Goal: Ask a question

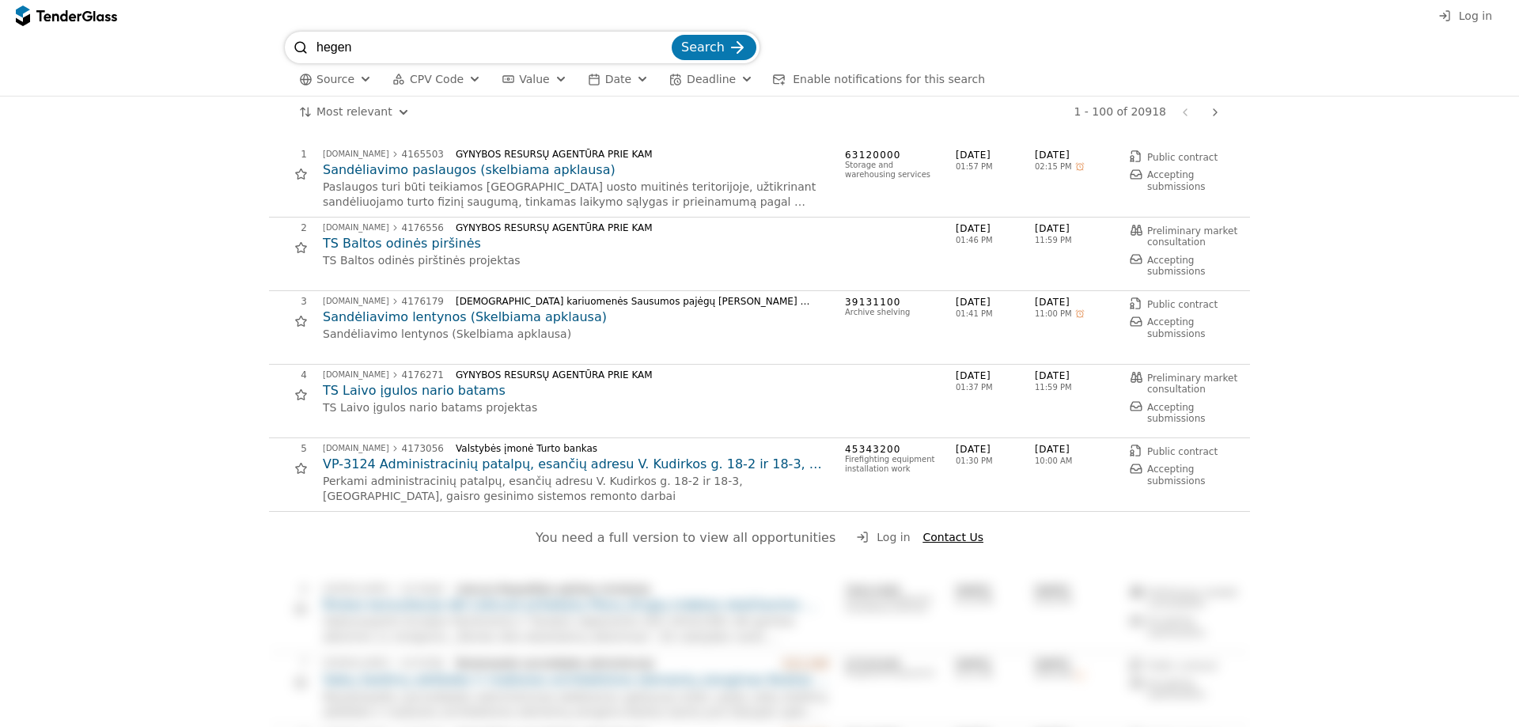
type input "hegen"
click at [672, 35] on button "Search" at bounding box center [714, 47] width 85 height 25
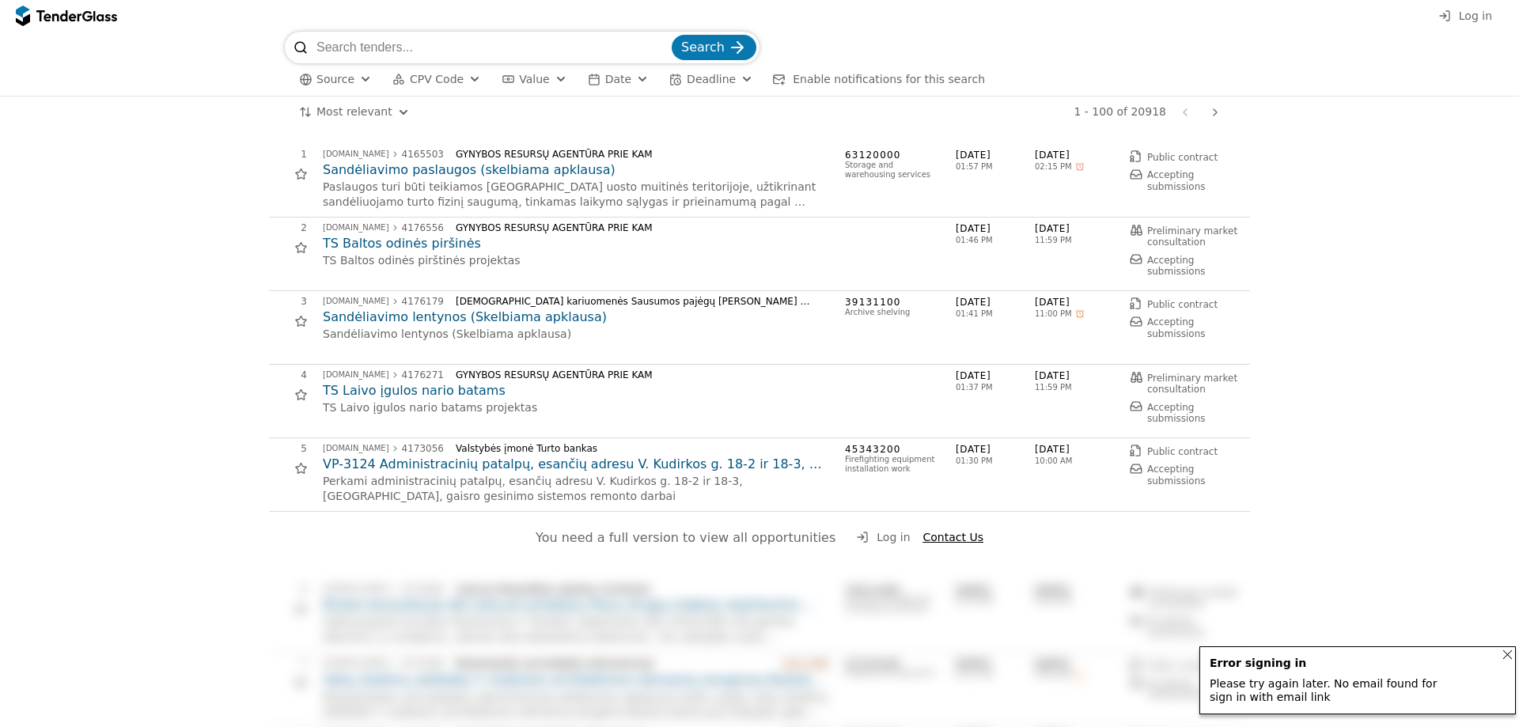
click at [417, 41] on input "search" at bounding box center [493, 48] width 352 height 32
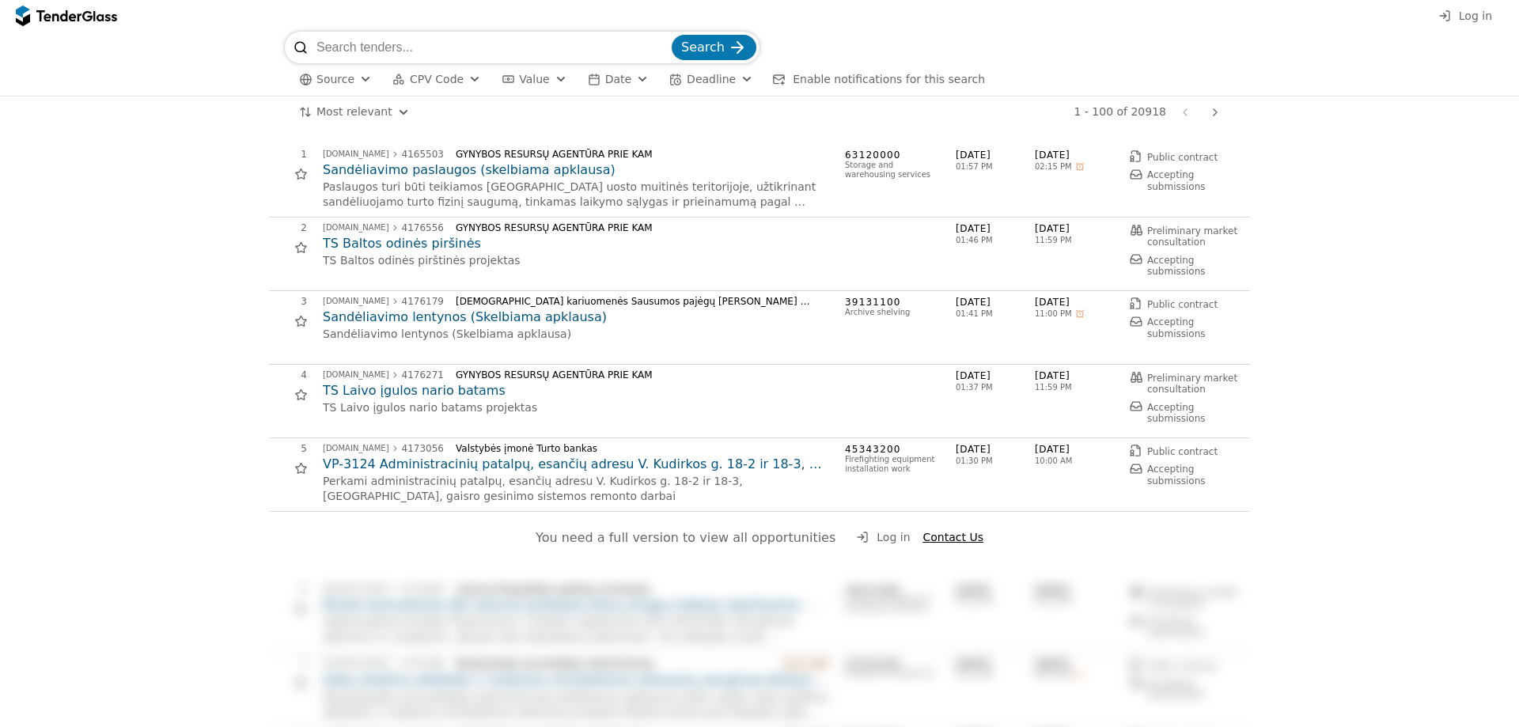
click at [365, 51] on input "search" at bounding box center [493, 48] width 352 height 32
type input "hegenscheid"
click at [672, 35] on button "Search" at bounding box center [714, 47] width 85 height 25
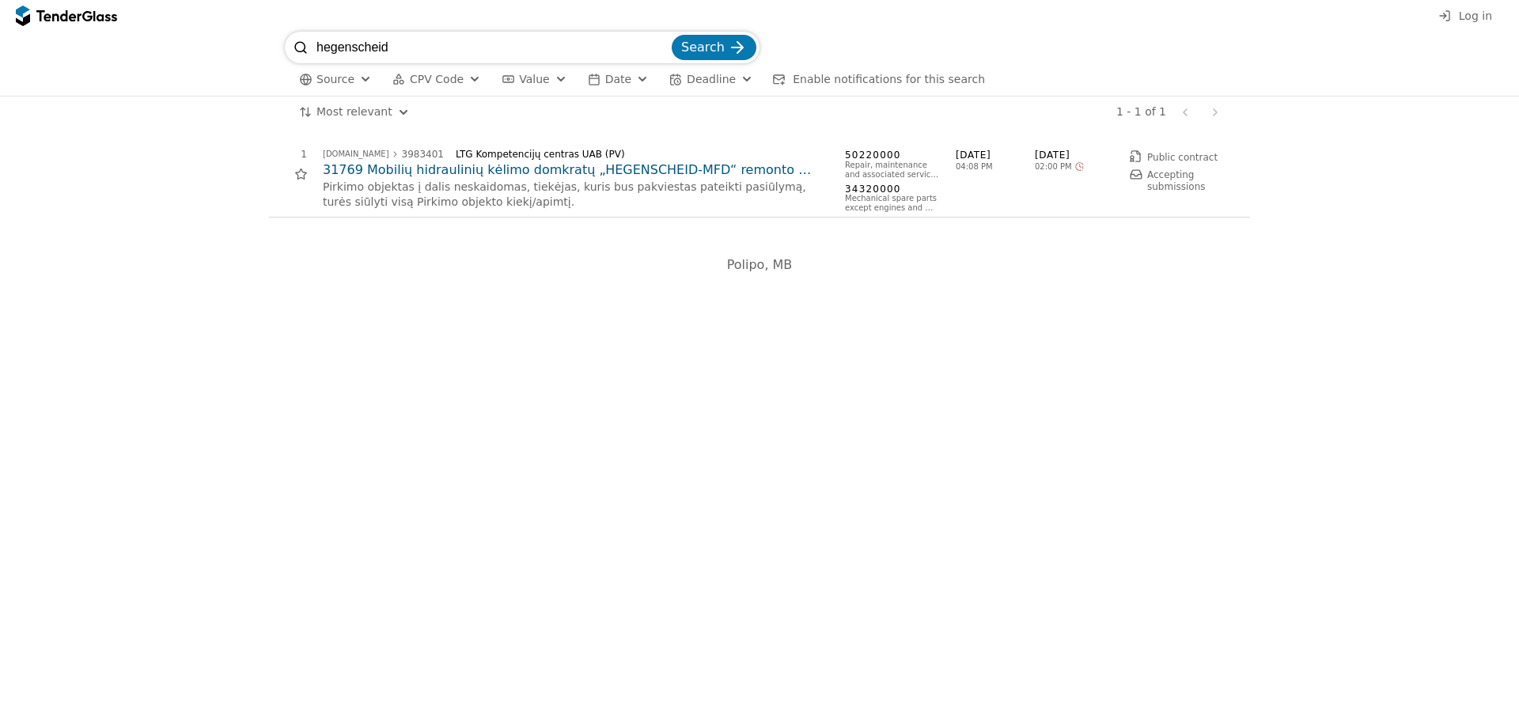
click at [582, 166] on h2 "31769 Mobilių hidraulinių kėlimo domkratų „HEGENSCHEID-MFD“ remonto paslaugos i…" at bounding box center [576, 169] width 506 height 17
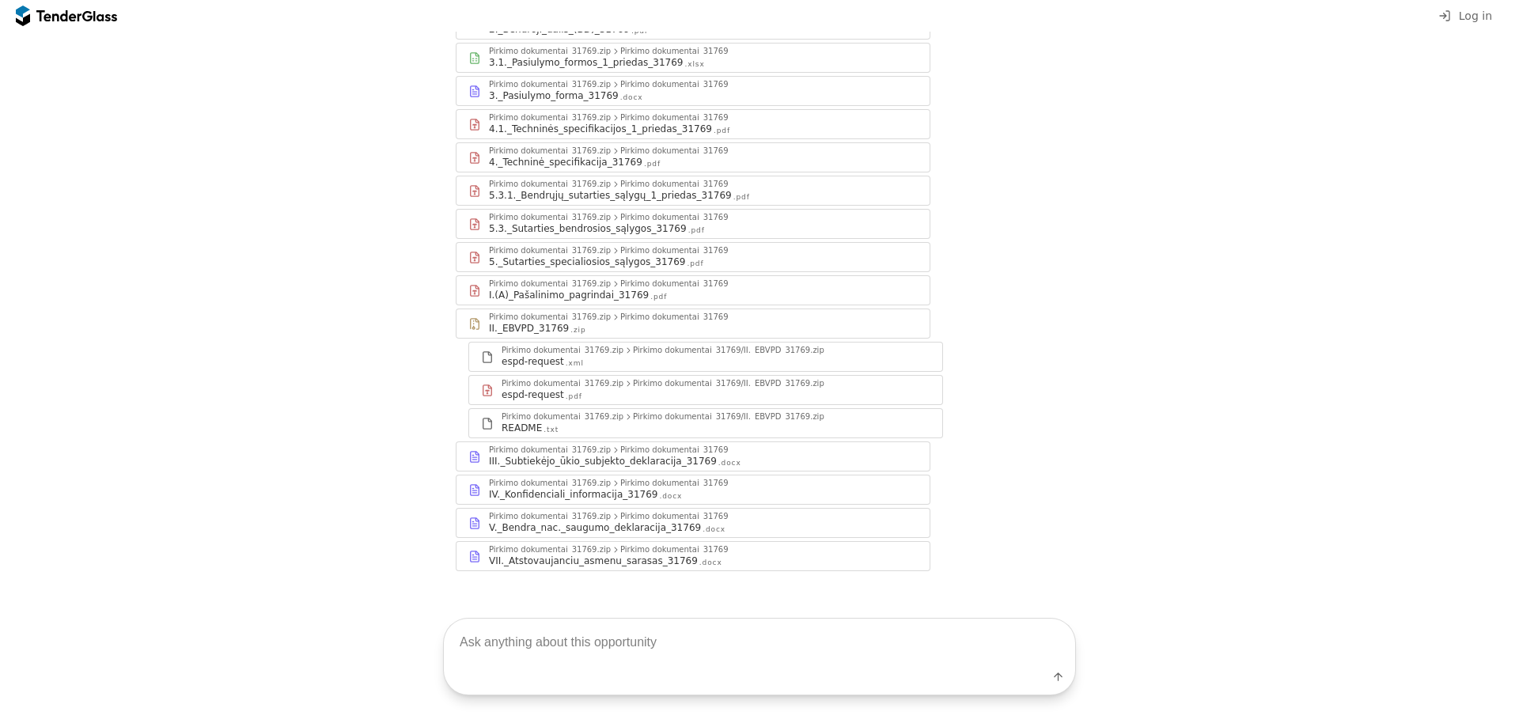
scroll to position [335, 0]
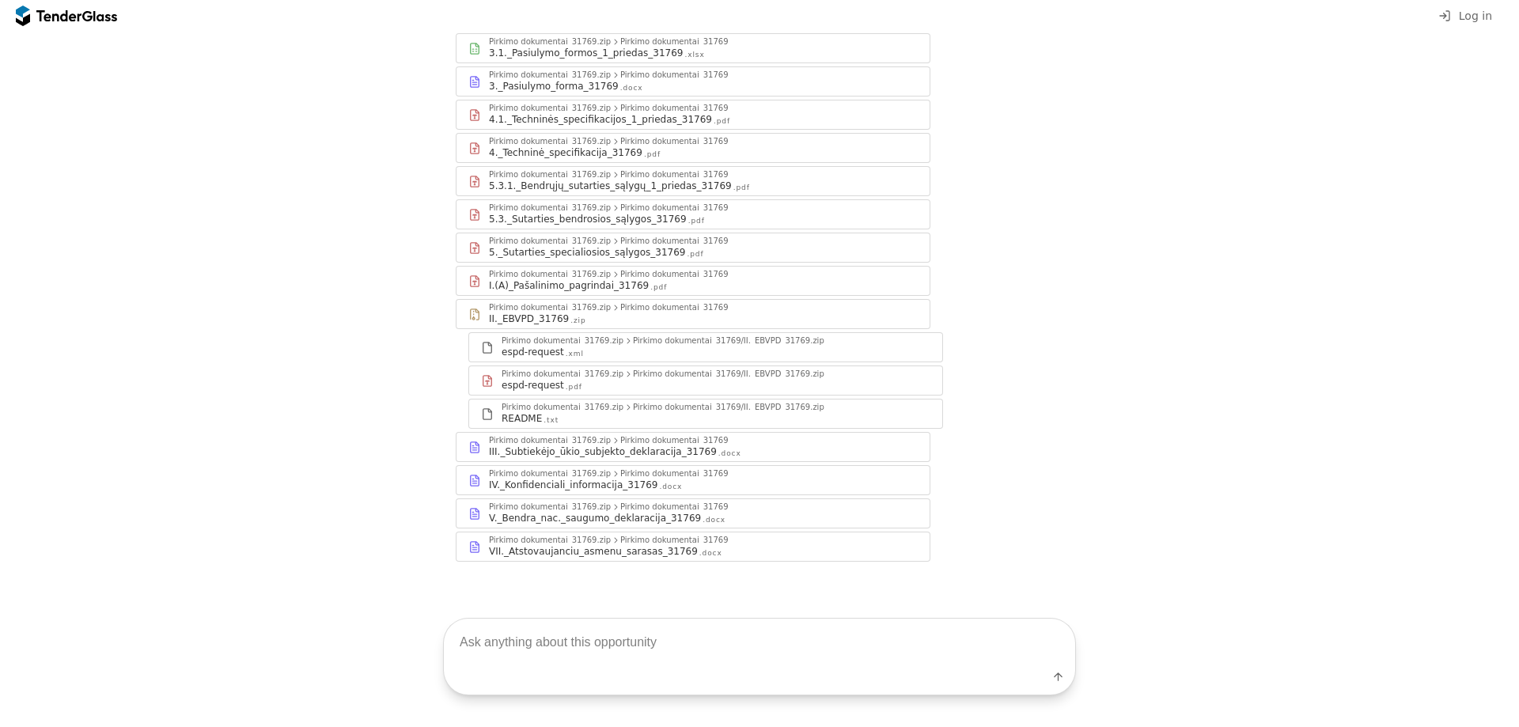
click at [519, 655] on textarea at bounding box center [759, 642] width 631 height 47
type textarea "kokia maksimali pasiūlymo vertė?"
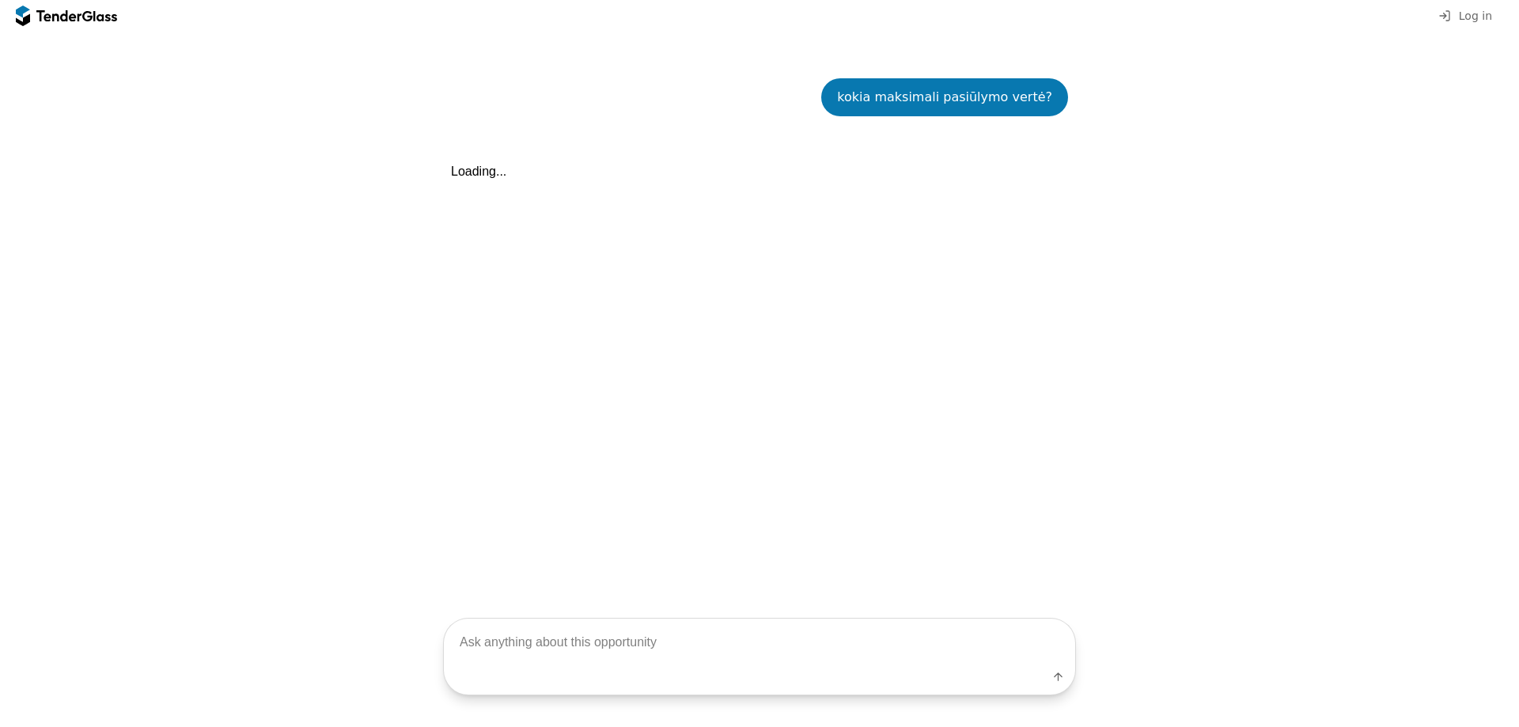
scroll to position [884, 0]
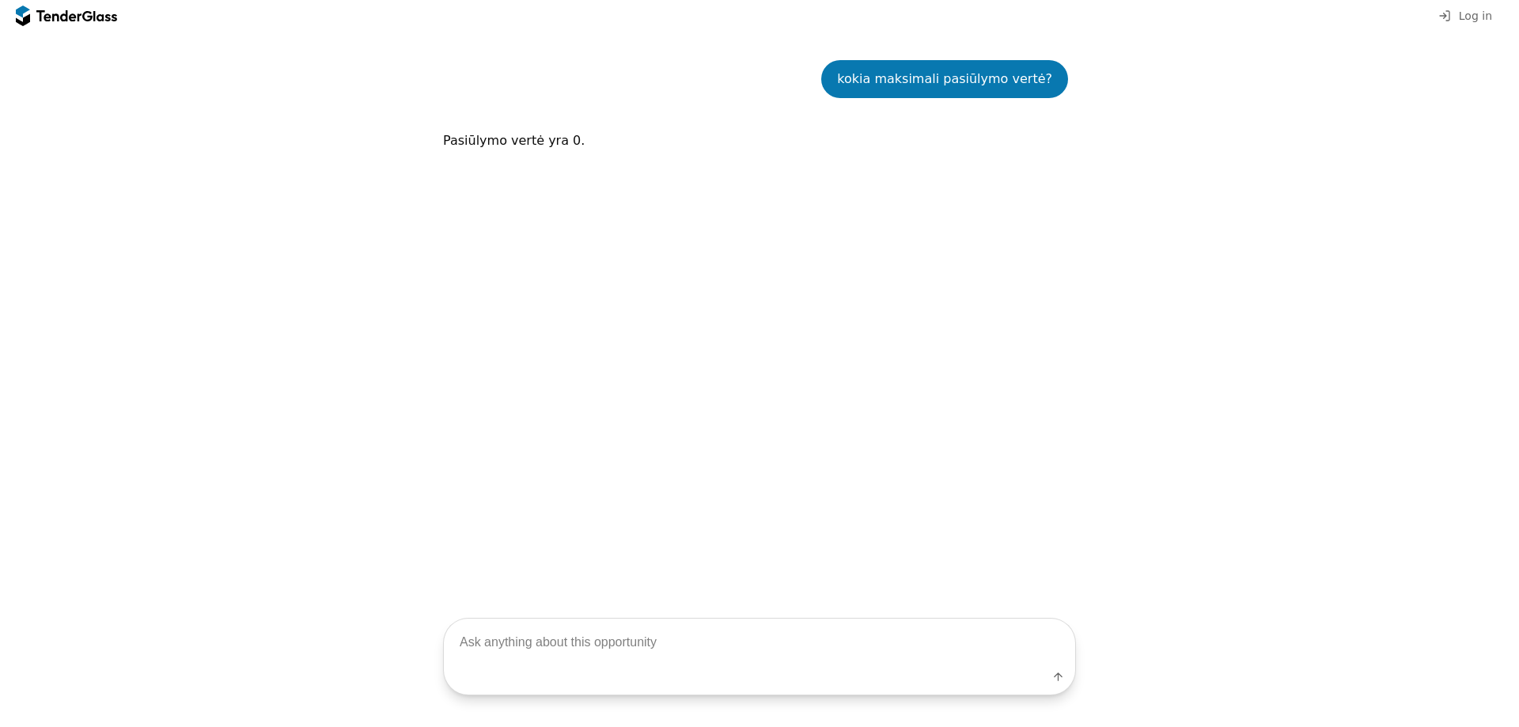
click at [501, 641] on textarea at bounding box center [759, 642] width 631 height 47
type textarea "sutarties maksimali vertė?"
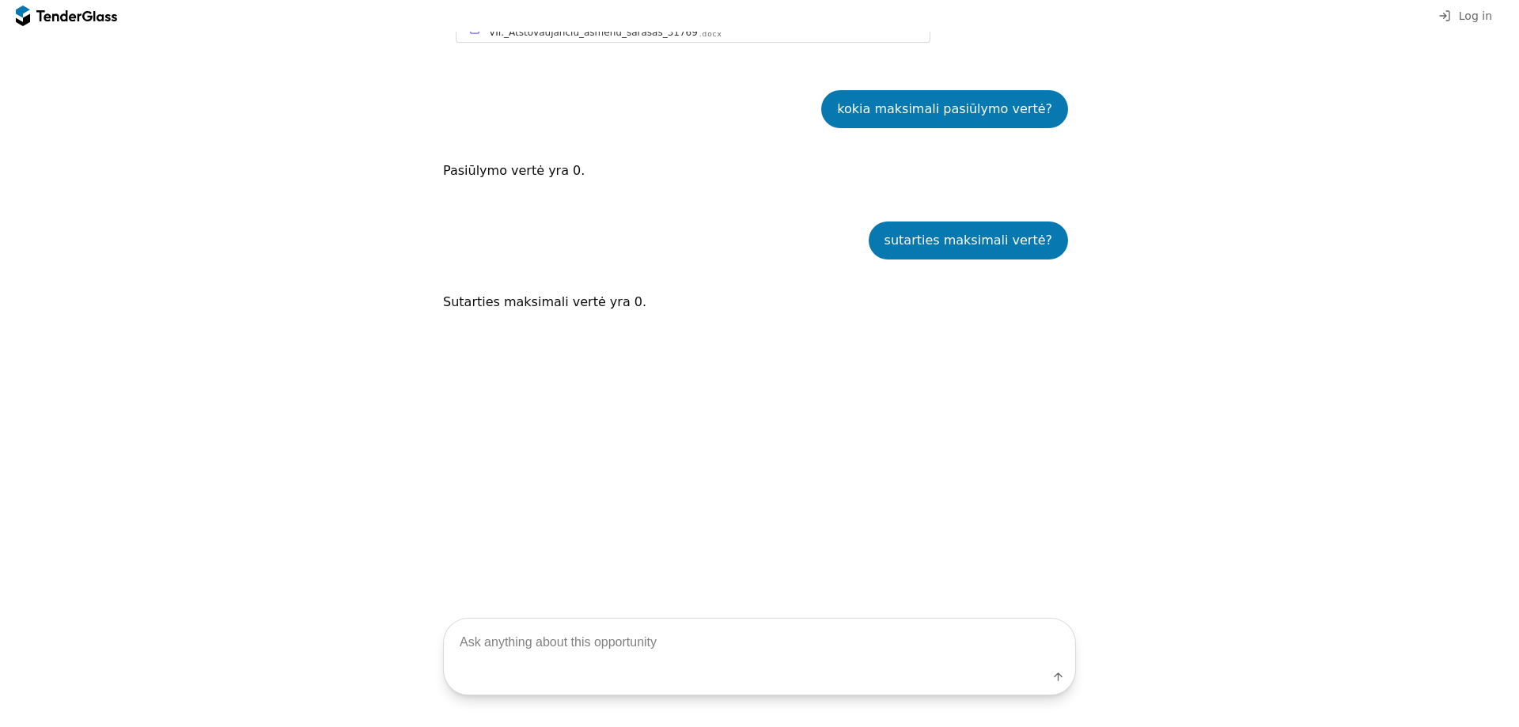
scroll to position [857, 0]
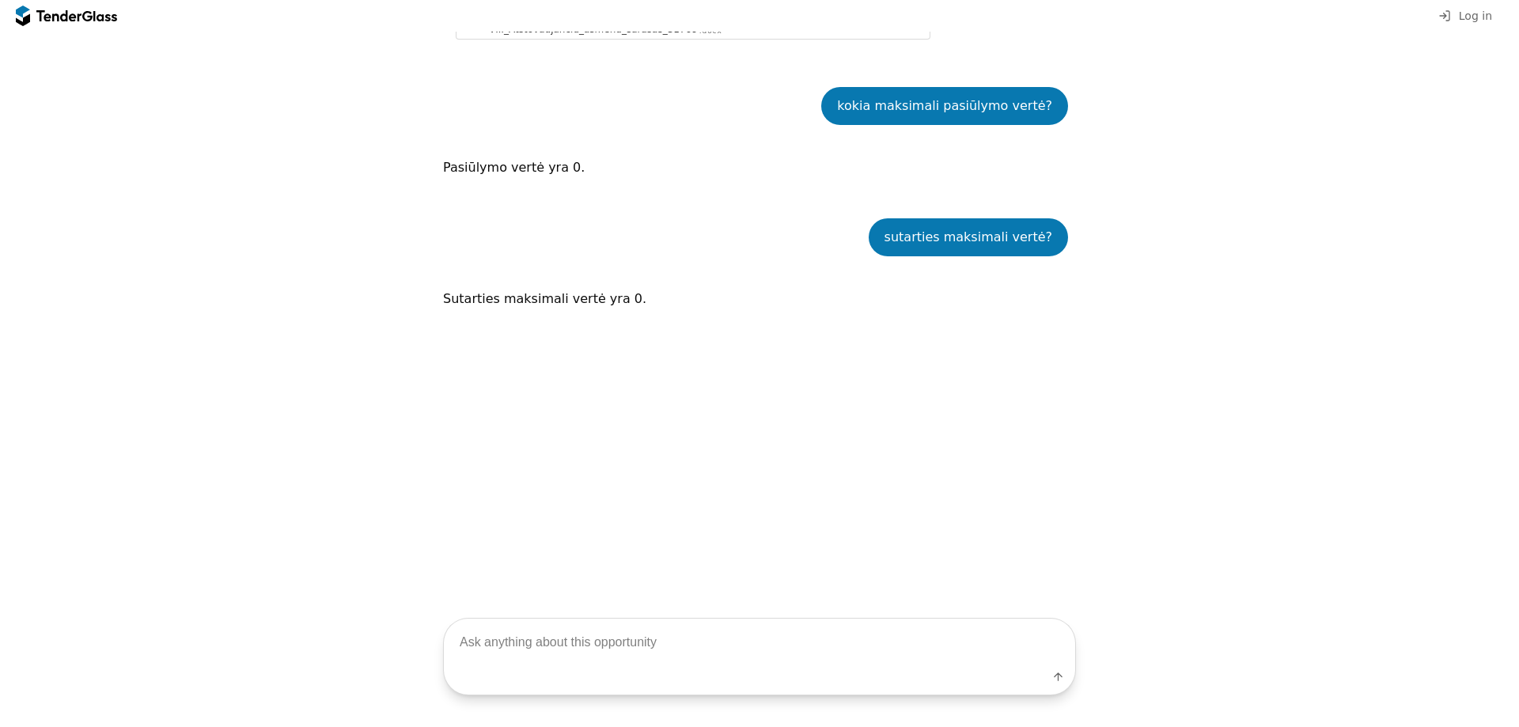
click at [585, 643] on textarea at bounding box center [759, 643] width 631 height 47
type textarea "išanalizuok dokumentus ir patikrink kokia maksimali sutarties vertė"
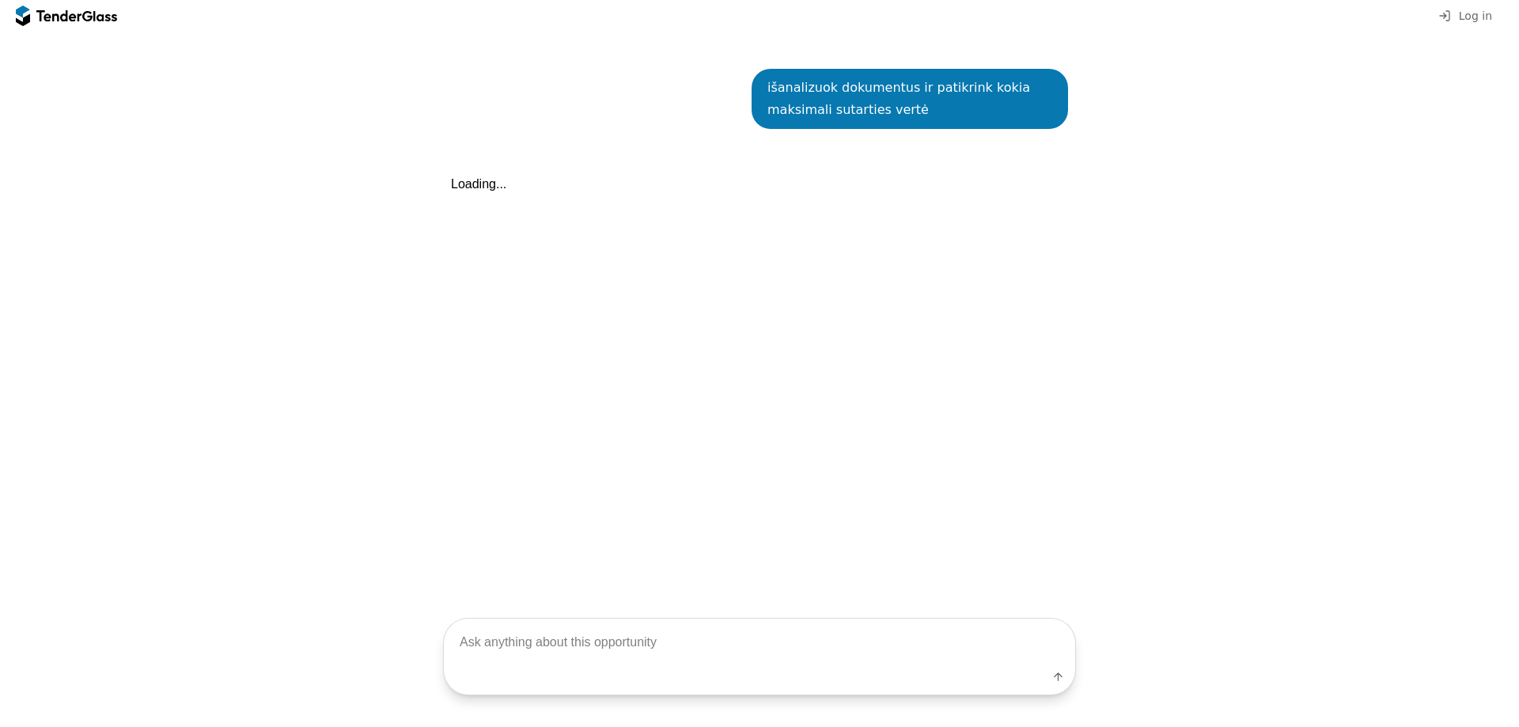
scroll to position [1147, 0]
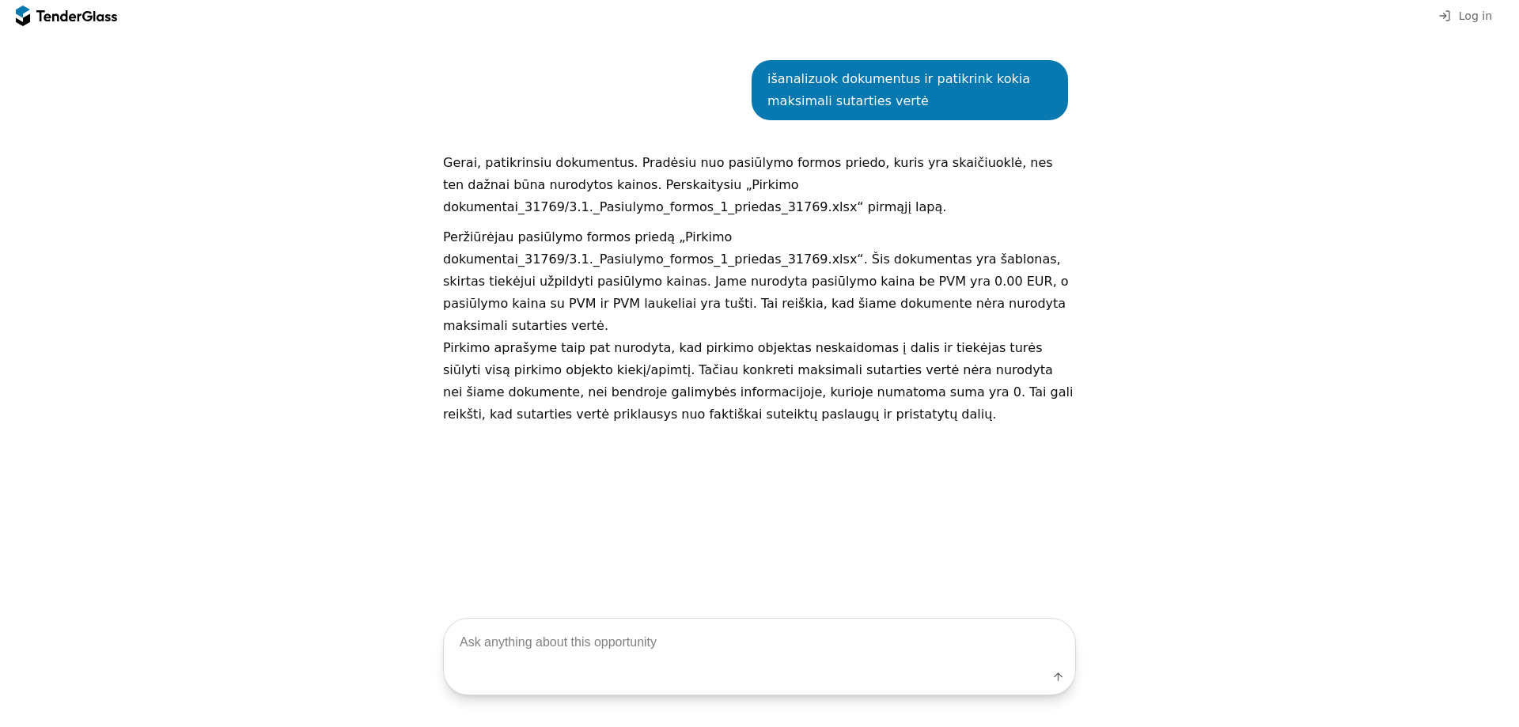
click at [632, 657] on textarea at bounding box center [759, 642] width 631 height 47
type textarea "sutartyje yra punktai apie kainą, patikrink ten"
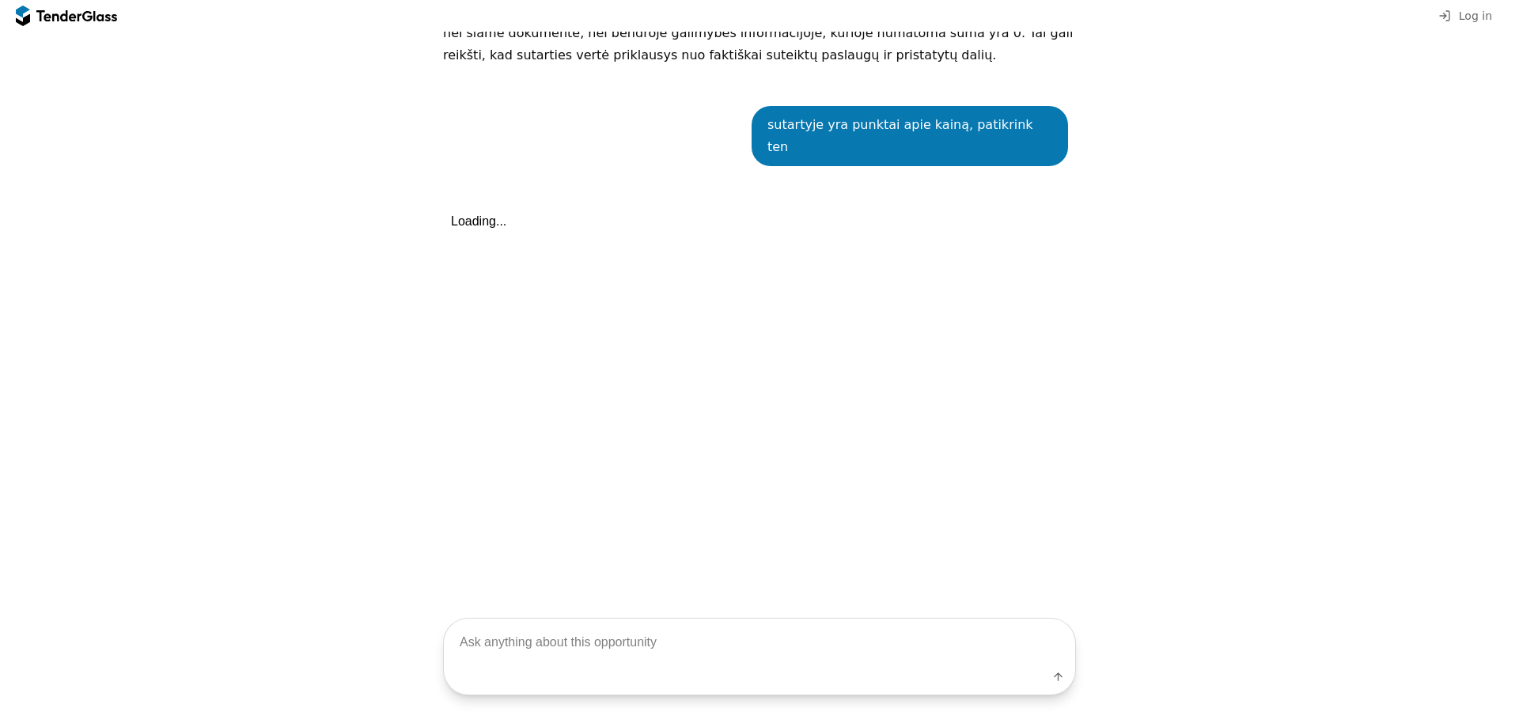
scroll to position [1530, 0]
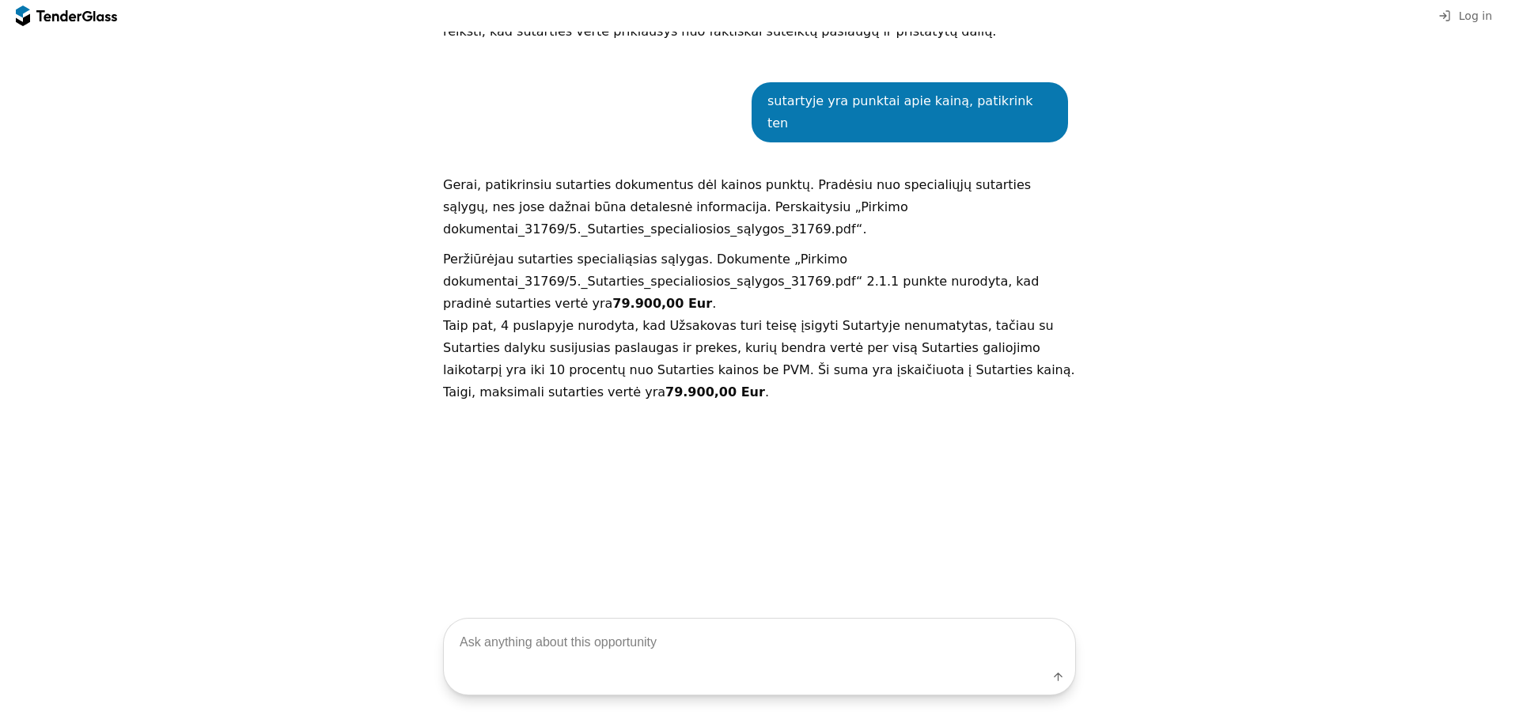
click at [575, 648] on textarea at bounding box center [759, 643] width 631 height 47
type textarea "su pvm ar be pvm?"
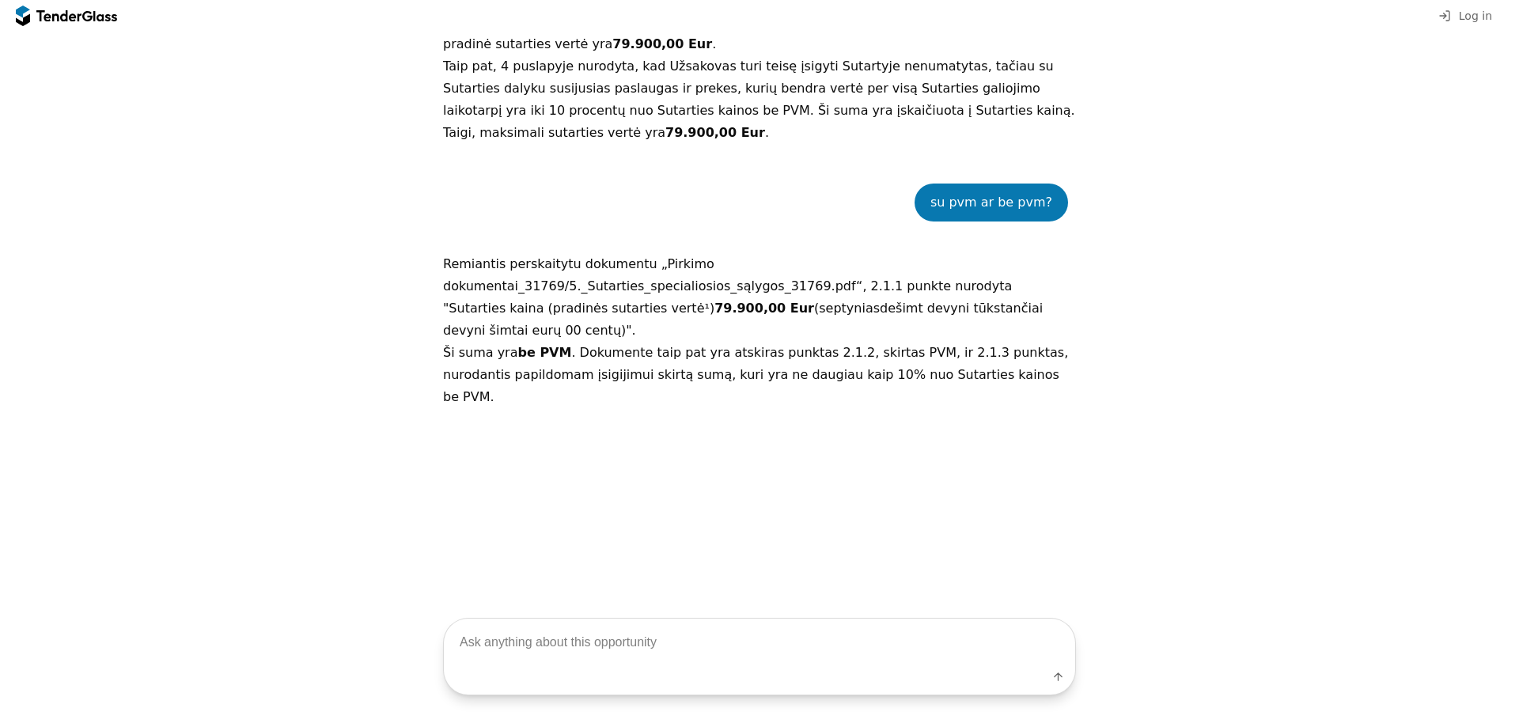
scroll to position [1868, 0]
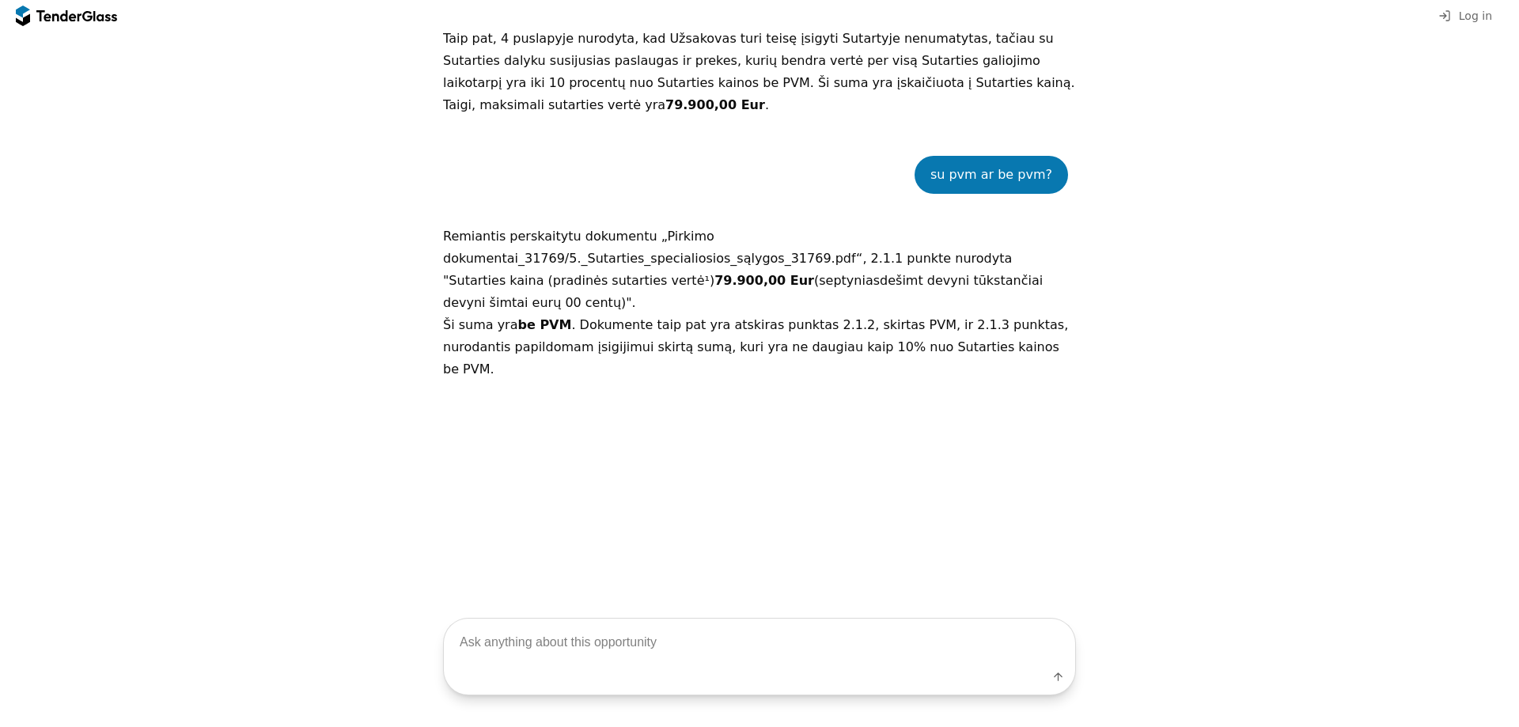
scroll to position [1789, 0]
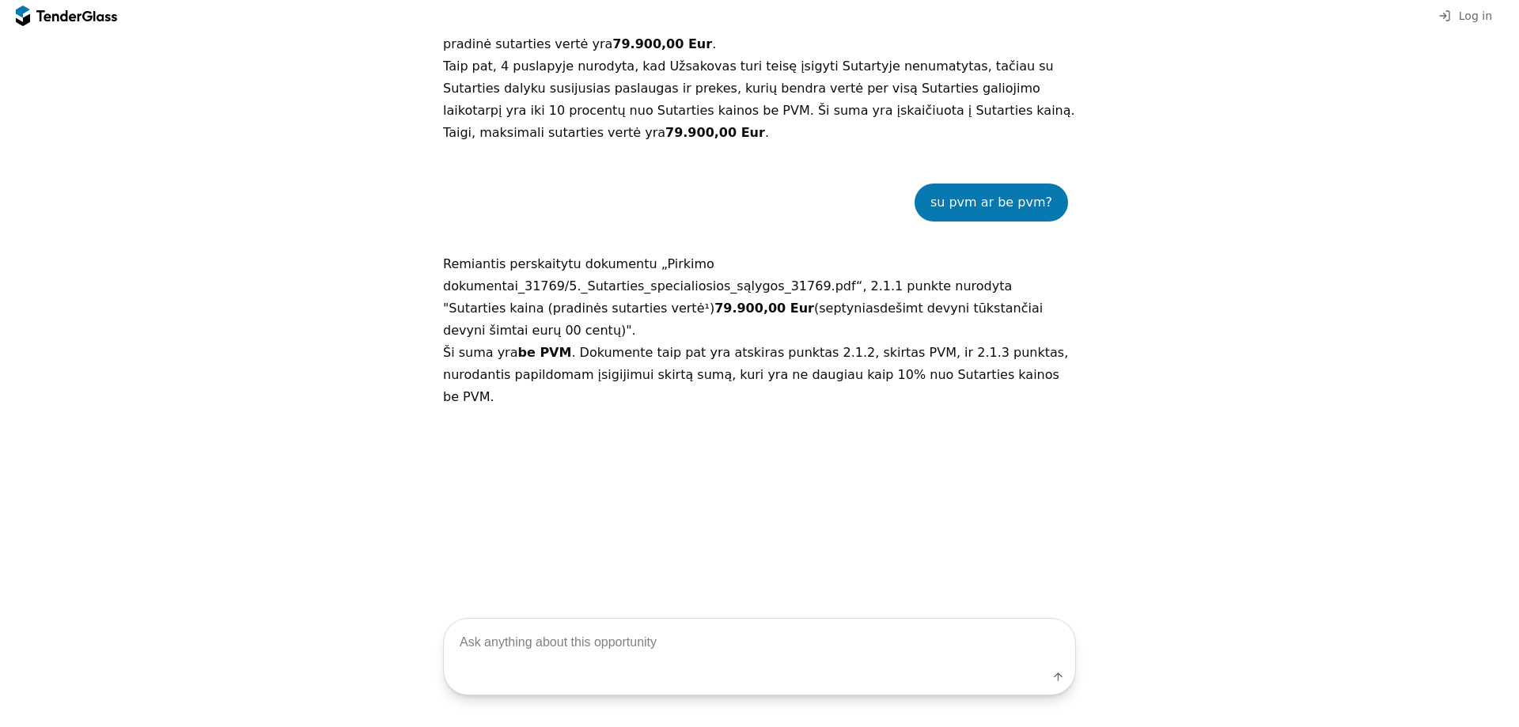
click at [502, 632] on textarea at bounding box center [759, 643] width 631 height 47
type textarea "pasiūlymų teikimo terminas?"
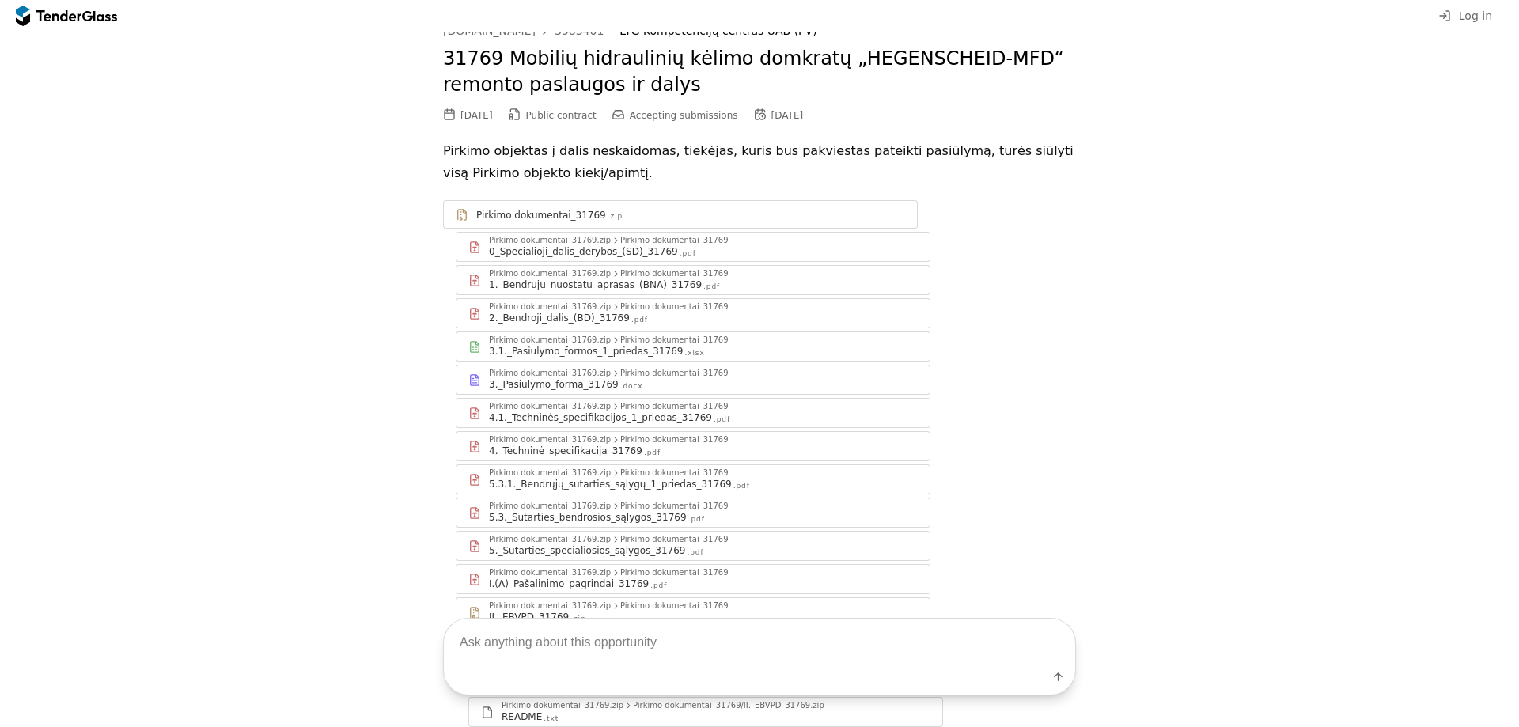
scroll to position [0, 0]
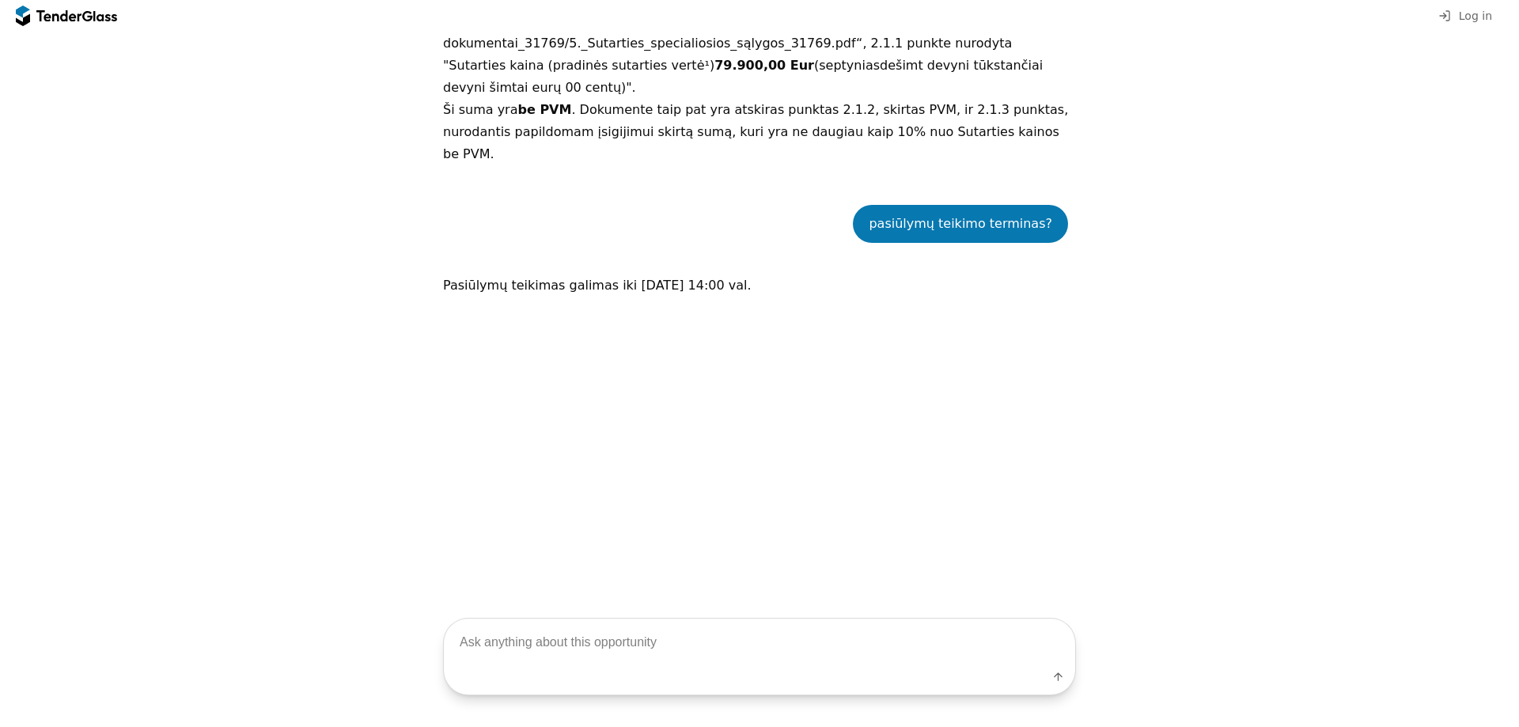
scroll to position [2088, 0]
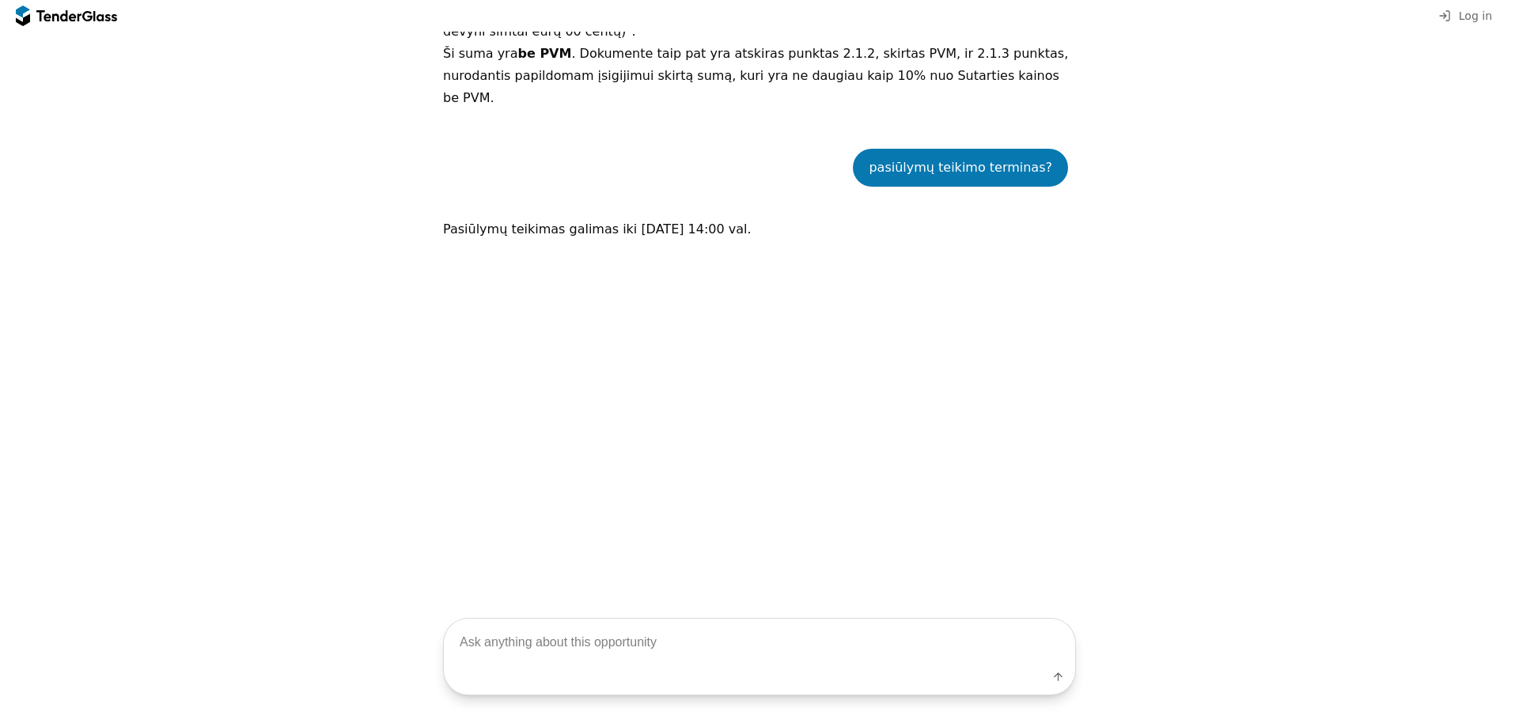
click at [1054, 176] on div "pasiūlymų teikimo terminas? Pasiūlymų teikimas galimas iki [DATE] 14:00 val." at bounding box center [759, 400] width 633 height 550
click at [852, 301] on div "pasiūlymų teikimo terminas? Pasiūlymų teikimas galimas iki [DATE] 14:00 val." at bounding box center [759, 400] width 633 height 550
drag, startPoint x: 418, startPoint y: 143, endPoint x: 865, endPoint y: 195, distance: 450.0
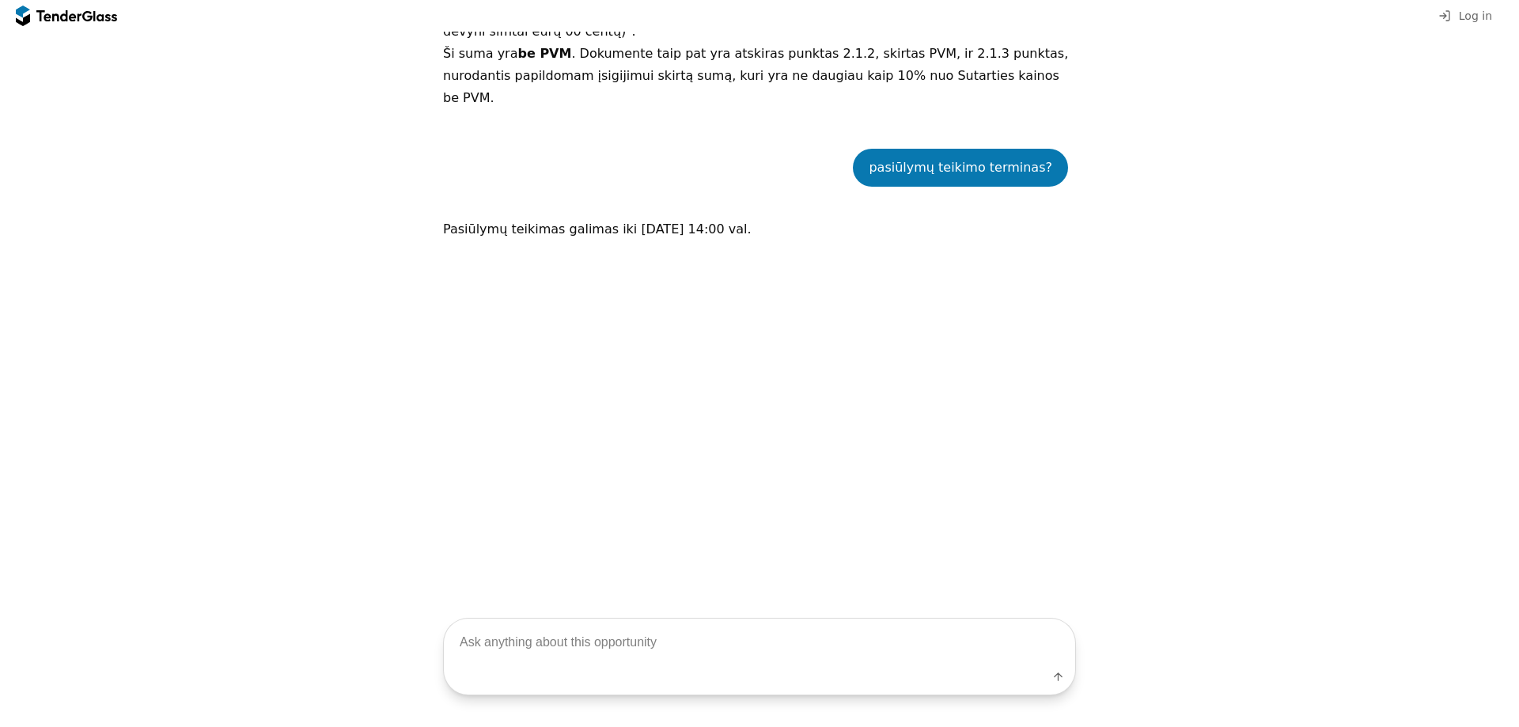
click at [751, 357] on div "pasiūlymų teikimo terminas? Pasiūlymų teikimas galimas iki [DATE] 14:00 val." at bounding box center [759, 400] width 633 height 550
click at [493, 648] on textarea at bounding box center [759, 643] width 631 height 47
type textarea "kokie paslaugų/prekių tiekimo terminai?"
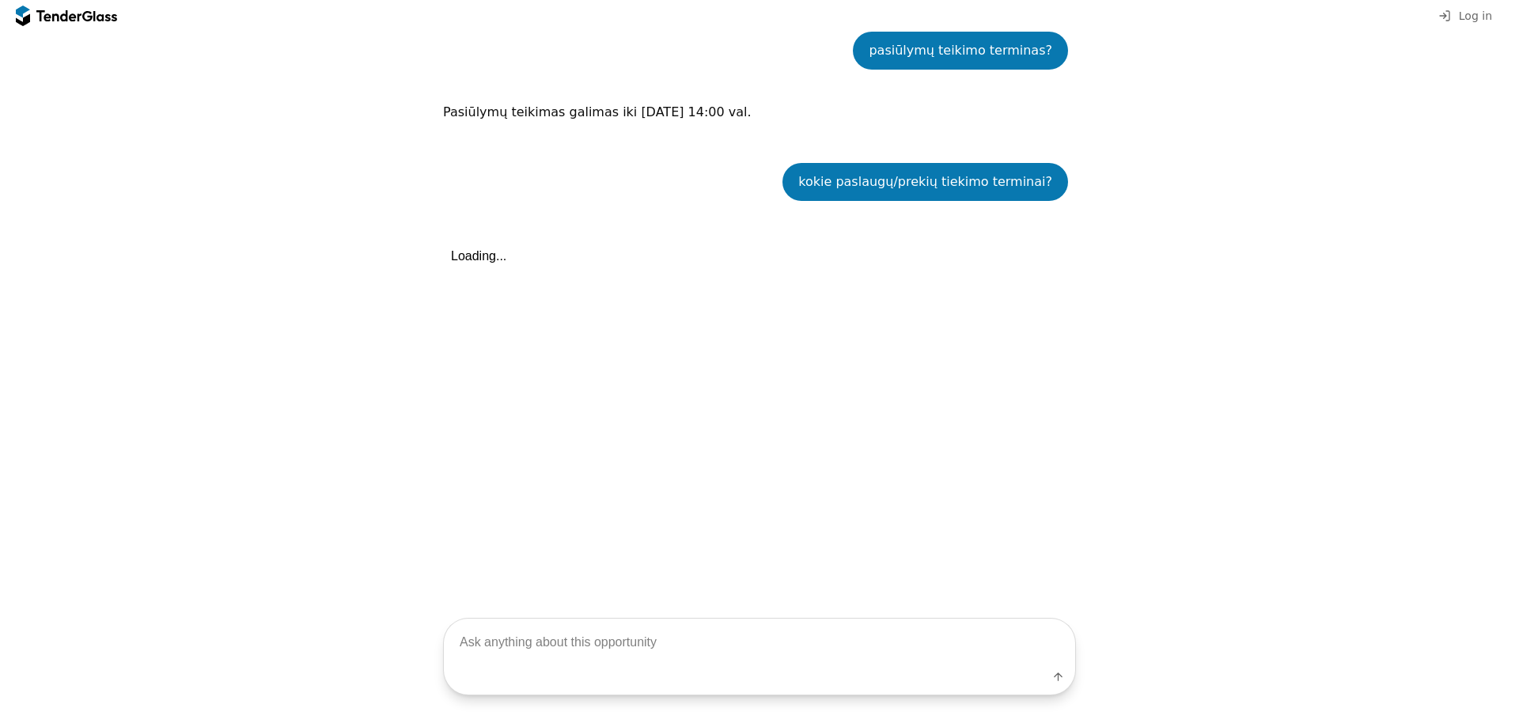
scroll to position [2220, 0]
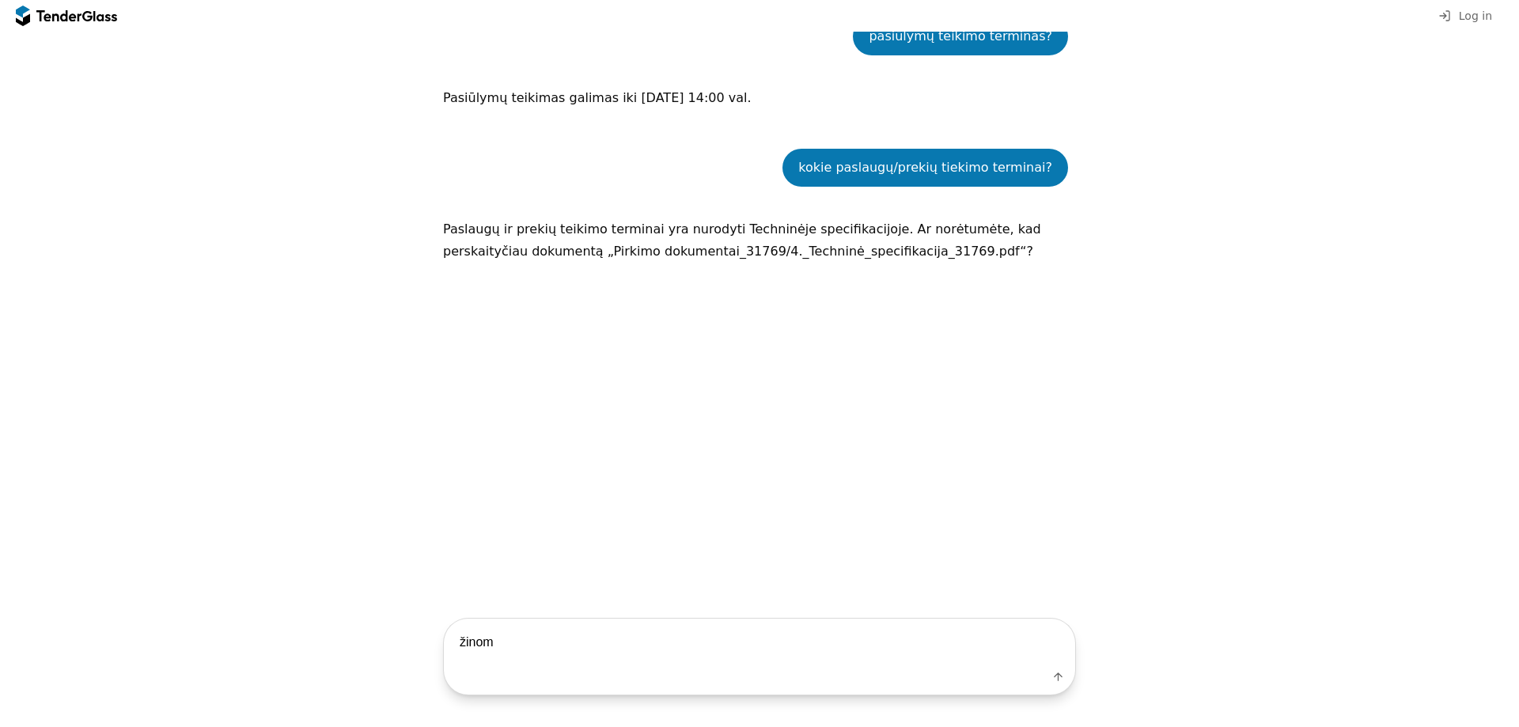
type textarea "žinoma"
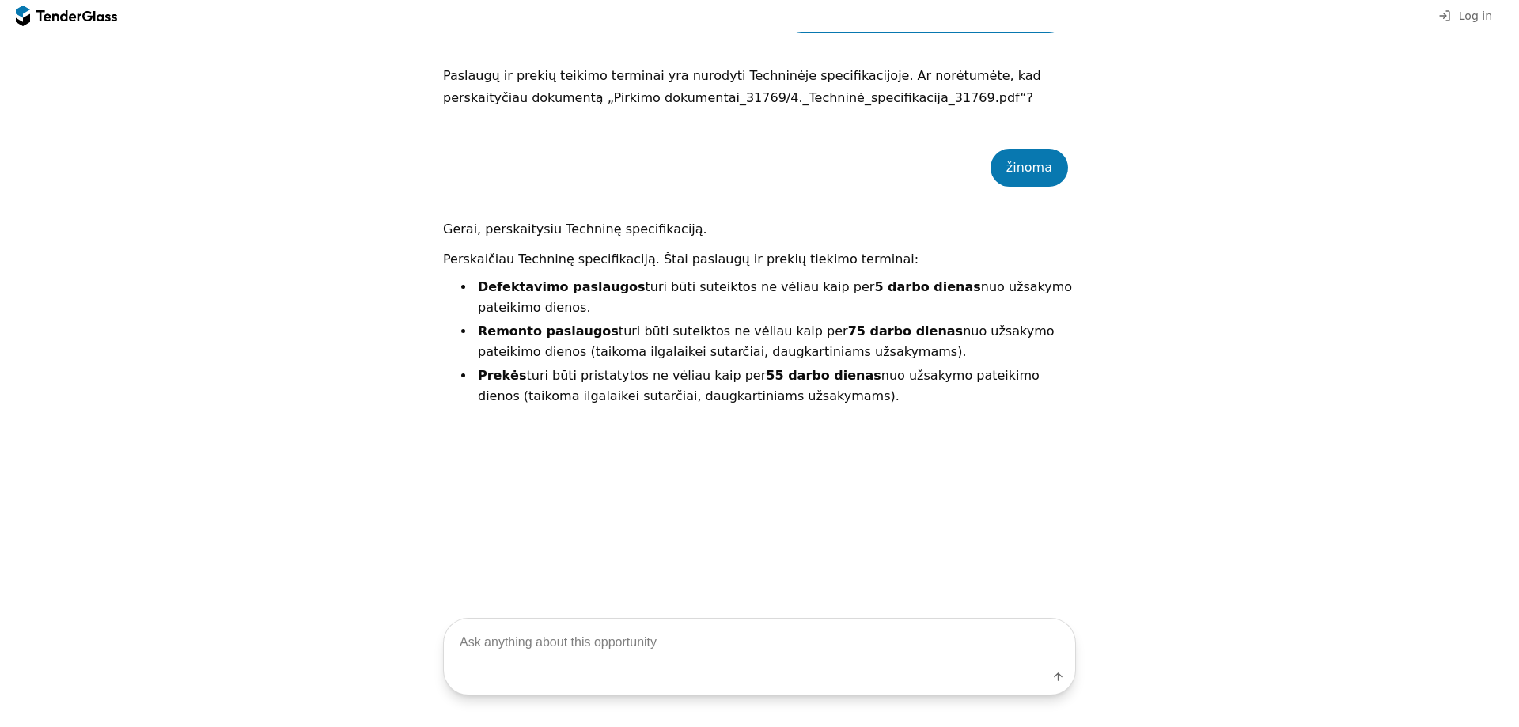
click at [620, 615] on div "Label" at bounding box center [759, 657] width 1519 height 140
click at [608, 680] on div "Label" at bounding box center [759, 680] width 631 height 28
click at [626, 639] on textarea at bounding box center [759, 643] width 631 height 47
type textarea "sutarties trukmė?"
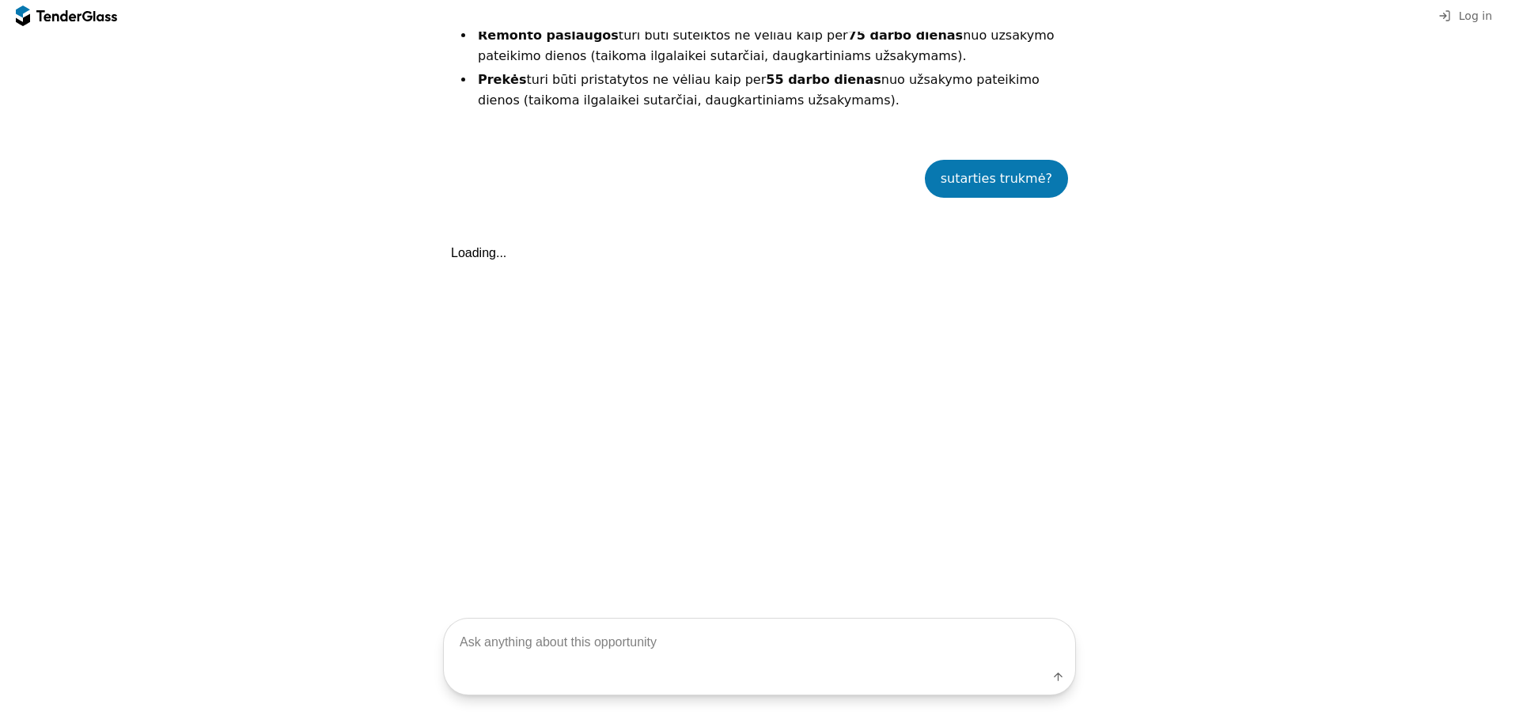
scroll to position [2680, 0]
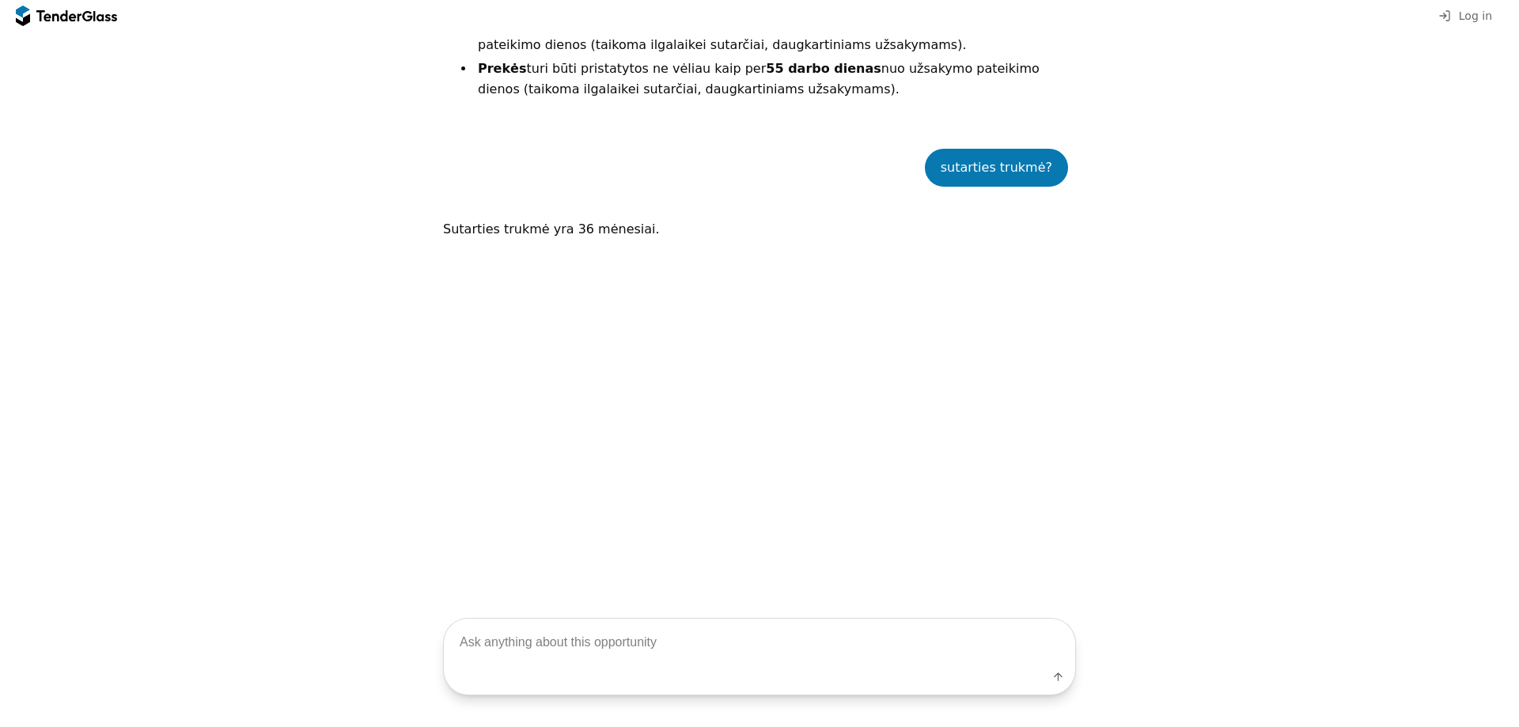
click at [636, 313] on div "sutarties trukmė? Sutarties trukmė yra 36 mėnesiai." at bounding box center [759, 400] width 633 height 550
